Goal: Task Accomplishment & Management: Use online tool/utility

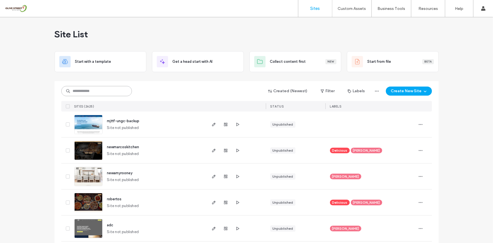
click at [97, 93] on input at bounding box center [96, 91] width 71 height 10
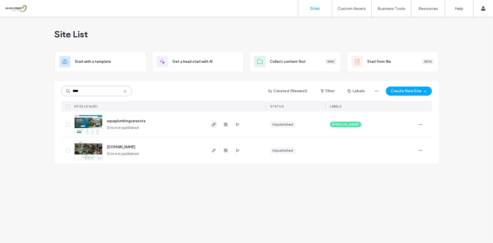
type input "****"
click at [212, 123] on icon "button" at bounding box center [214, 124] width 5 height 5
click at [234, 121] on span "button" at bounding box center [237, 124] width 7 height 7
click at [216, 123] on icon "button" at bounding box center [214, 124] width 5 height 5
click at [234, 125] on span "button" at bounding box center [237, 124] width 7 height 7
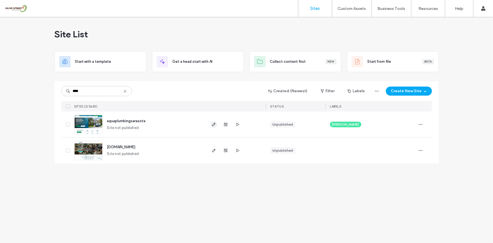
click at [214, 126] on icon "button" at bounding box center [214, 124] width 5 height 5
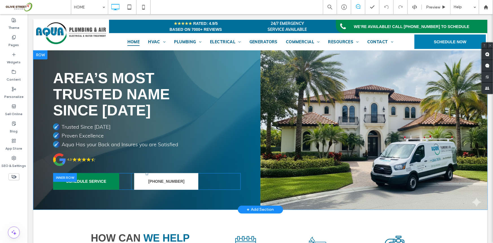
click at [127, 182] on div "SCHEDULE SERVICE Click To Paste" at bounding box center [92, 181] width 78 height 17
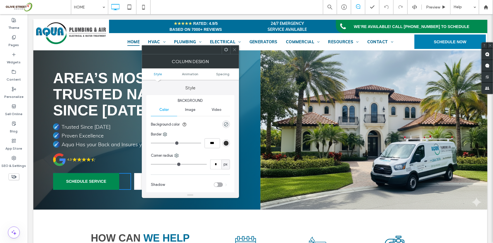
click at [131, 178] on div "941-366-7676 Click To Paste" at bounding box center [185, 181] width 109 height 17
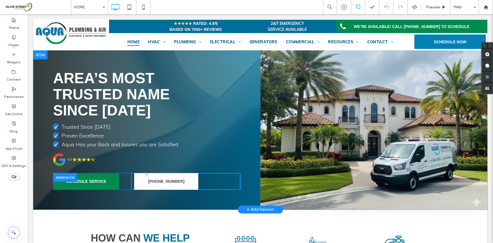
click at [132, 179] on div "941-366-7676 Click To Paste" at bounding box center [185, 181] width 109 height 17
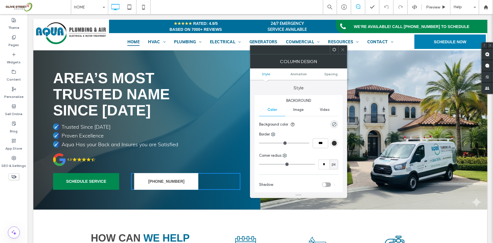
scroll to position [132, 0]
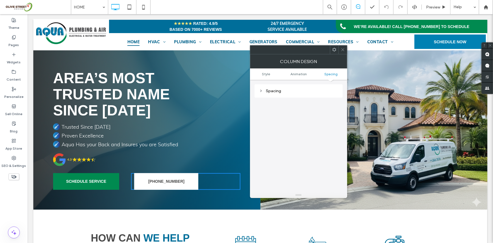
click at [284, 87] on div "Spacing" at bounding box center [298, 91] width 79 height 8
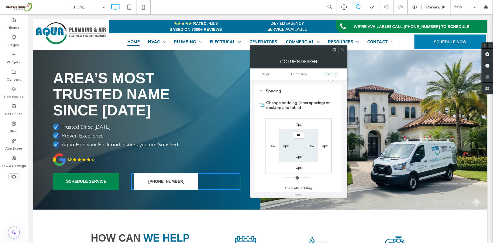
click at [7, 191] on div "Theme Pages Widgets Content Personalize Sell Online Blog App Store SEO & Settin…" at bounding box center [14, 128] width 28 height 229
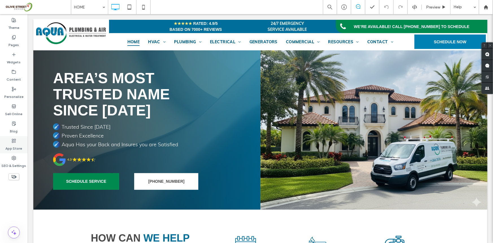
click at [9, 153] on div "App Store" at bounding box center [14, 144] width 28 height 17
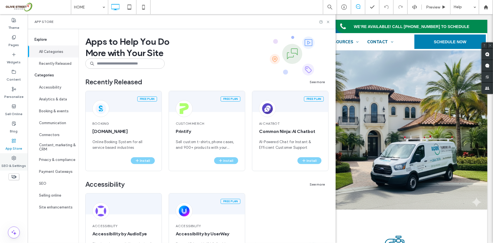
click at [10, 161] on label "SEO & Settings" at bounding box center [14, 164] width 25 height 8
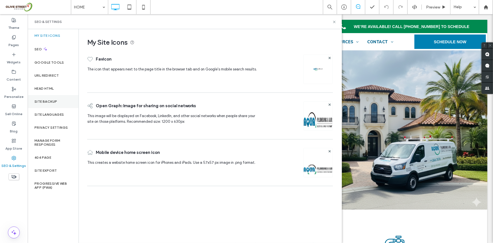
click at [47, 102] on label "Site Backup" at bounding box center [45, 101] width 23 height 4
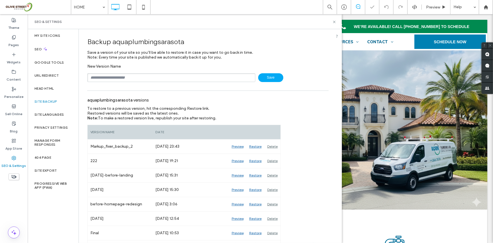
click at [162, 78] on input "text" at bounding box center [171, 77] width 168 height 9
type input "********"
click at [334, 22] on icon at bounding box center [334, 22] width 4 height 4
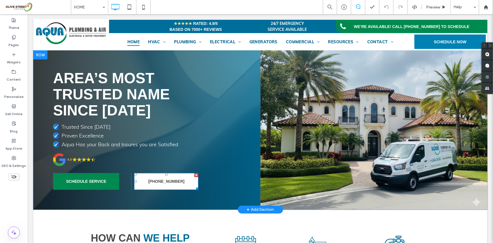
drag, startPoint x: 139, startPoint y: 175, endPoint x: 121, endPoint y: 202, distance: 32.7
click at [139, 175] on link "[PHONE_NUMBER]" at bounding box center [166, 181] width 64 height 17
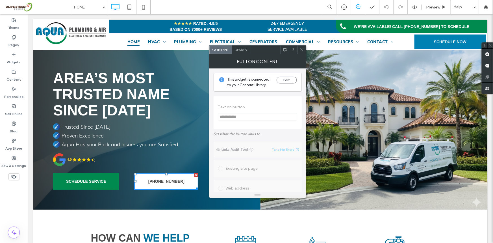
click at [283, 49] on icon at bounding box center [285, 49] width 4 height 4
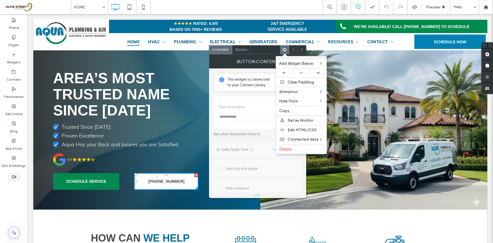
click at [240, 54] on div "Design" at bounding box center [241, 49] width 18 height 8
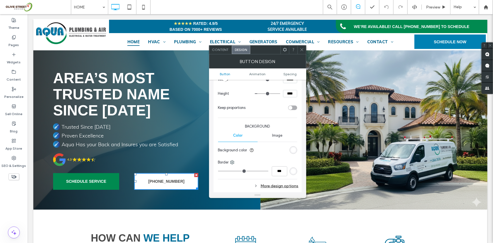
scroll to position [265, 0]
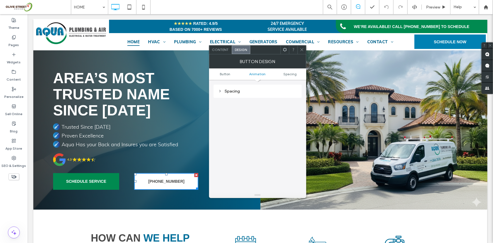
click at [235, 87] on div "Spacing" at bounding box center [257, 91] width 79 height 8
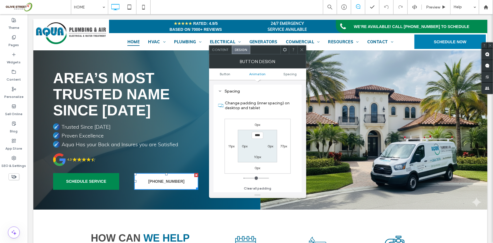
click at [231, 145] on label "11px" at bounding box center [231, 146] width 6 height 4
type input "**"
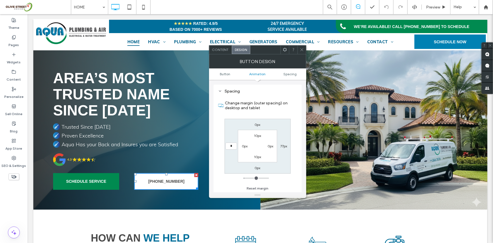
type input "*"
type input "***"
click at [168, 157] on div "AREA’S MOST TRUSTED NAME SINCE 1974 Trusted Since 1974 Proven Excellence Aqua H…" at bounding box center [146, 129] width 227 height 159
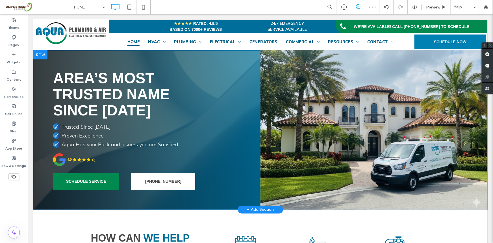
click at [160, 158] on div "AREA’S MOST TRUSTED NAME SINCE 1974 Trusted Since 1974 Proven Excellence Aqua H…" at bounding box center [146, 129] width 227 height 159
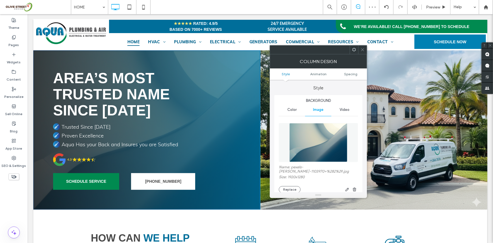
click at [125, 178] on div "SCHEDULE SERVICE Click To Paste" at bounding box center [92, 181] width 78 height 17
click at [130, 182] on div "SCHEDULE SERVICE Click To Paste" at bounding box center [92, 181] width 78 height 17
click at [150, 200] on div "AREA’S MOST TRUSTED NAME SINCE 1974 Trusted Since 1974 Proven Excellence Aqua H…" at bounding box center [146, 129] width 227 height 159
click at [362, 51] on use at bounding box center [362, 49] width 3 height 3
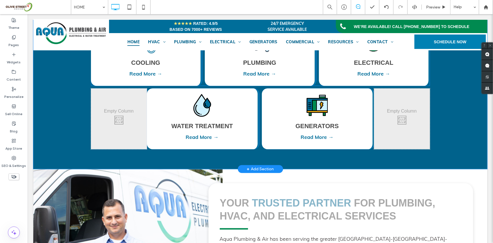
scroll to position [299, 0]
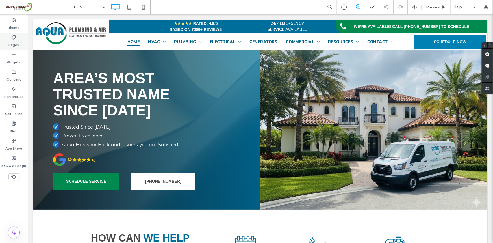
click at [8, 42] on div "Pages" at bounding box center [14, 40] width 28 height 17
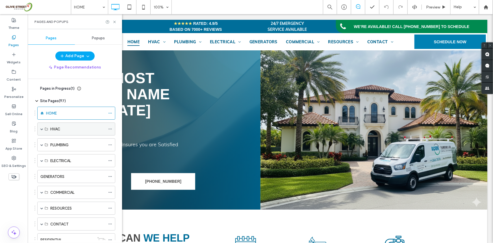
click at [42, 130] on span at bounding box center [41, 128] width 3 height 3
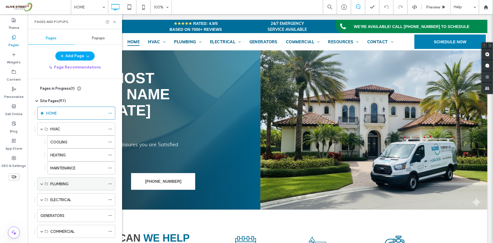
click at [41, 184] on span at bounding box center [41, 183] width 3 height 3
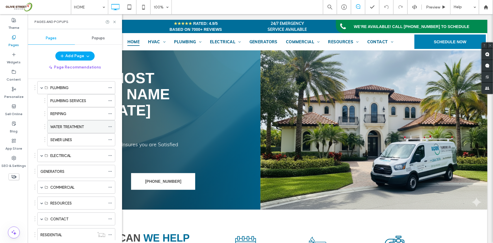
scroll to position [126, 0]
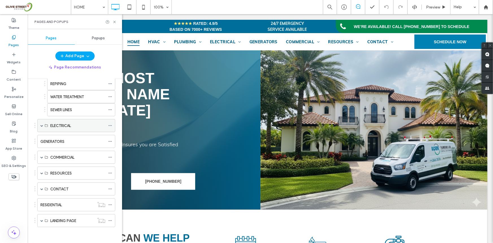
click at [41, 125] on span at bounding box center [41, 125] width 3 height 3
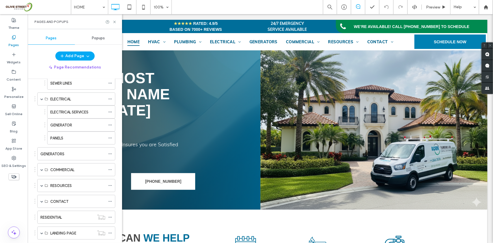
scroll to position [165, 0]
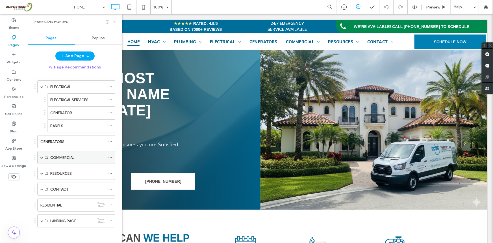
click at [40, 156] on span at bounding box center [41, 157] width 3 height 3
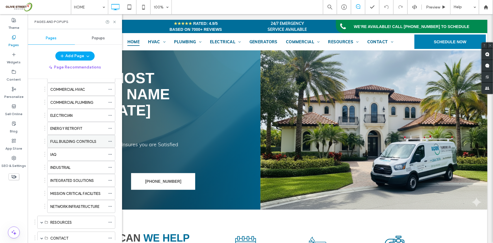
scroll to position [333, 0]
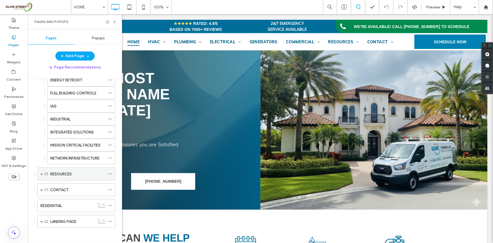
click at [40, 172] on span at bounding box center [41, 173] width 3 height 3
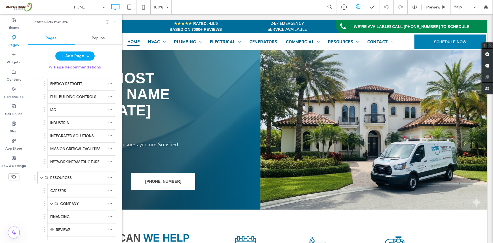
scroll to position [197, 0]
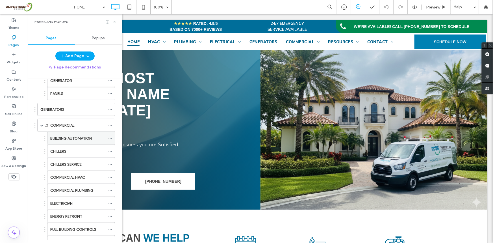
click at [78, 134] on label "BUILDING AUTOMATION" at bounding box center [71, 138] width 42 height 10
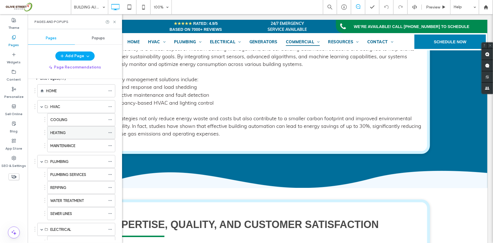
scroll to position [17, 0]
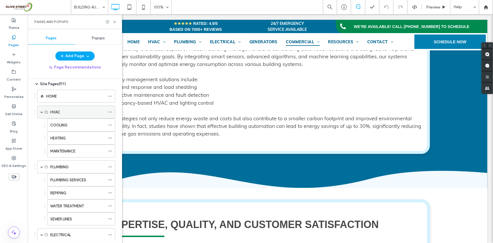
click at [72, 114] on div "HVAC" at bounding box center [77, 112] width 55 height 6
click at [68, 122] on div "COOLING" at bounding box center [77, 125] width 55 height 6
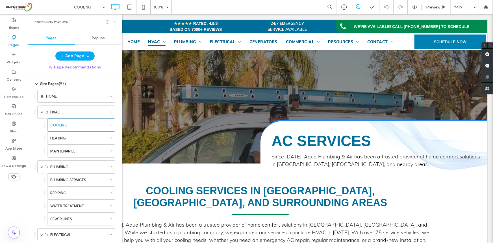
click at [60, 86] on span "Site Pages ( 97 )" at bounding box center [53, 84] width 26 height 6
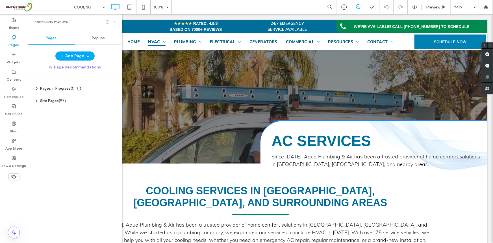
click at [56, 87] on span "Pages in Progress ( 1 )" at bounding box center [57, 89] width 34 height 6
click at [65, 103] on div "New Page" at bounding box center [69, 102] width 62 height 6
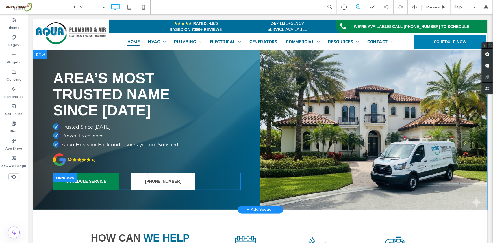
click at [127, 176] on div "SCHEDULE SERVICE Click To Paste" at bounding box center [92, 181] width 78 height 17
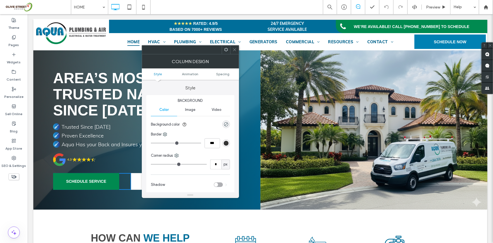
click at [234, 50] on use at bounding box center [234, 49] width 3 height 3
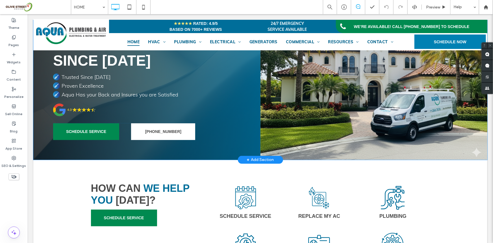
scroll to position [60, 0]
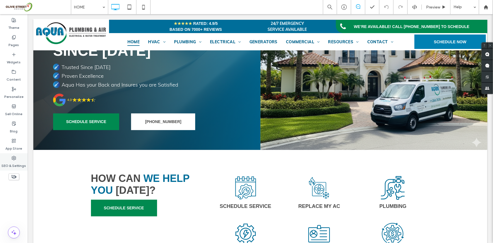
click at [12, 155] on span at bounding box center [14, 157] width 5 height 5
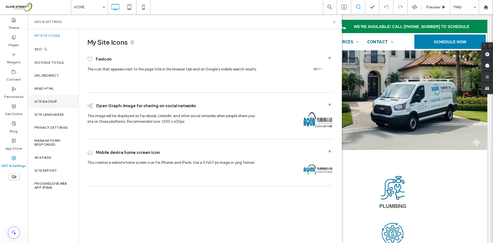
click at [51, 98] on div "Site Backup" at bounding box center [53, 101] width 51 height 13
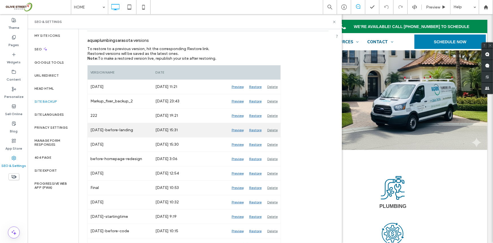
scroll to position [0, 0]
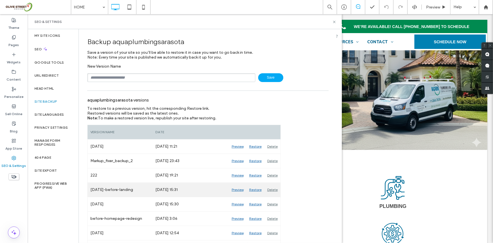
click at [237, 190] on div "Preview" at bounding box center [238, 189] width 18 height 14
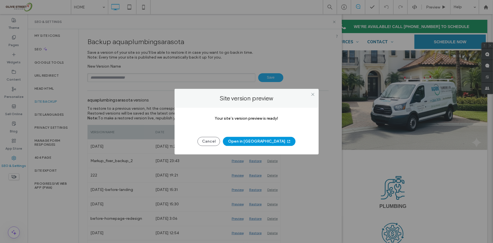
click at [260, 141] on button "Open in [GEOGRAPHIC_DATA]" at bounding box center [259, 141] width 73 height 9
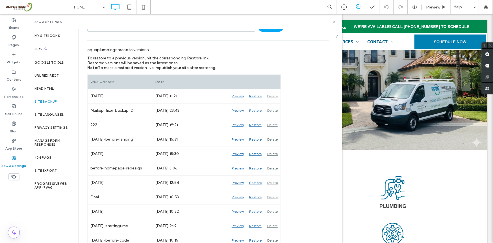
scroll to position [60, 0]
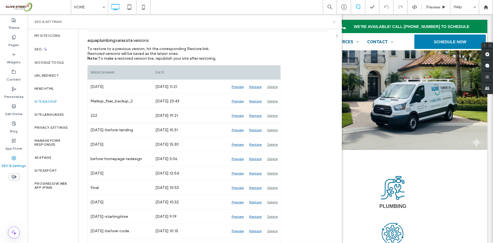
click at [333, 23] on icon at bounding box center [334, 22] width 4 height 4
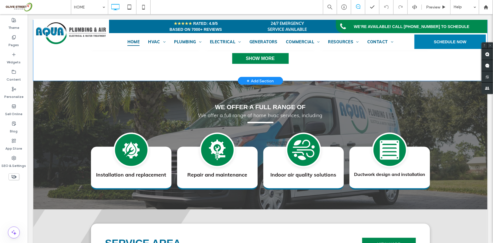
scroll to position [1438, 0]
